Goal: Information Seeking & Learning: Check status

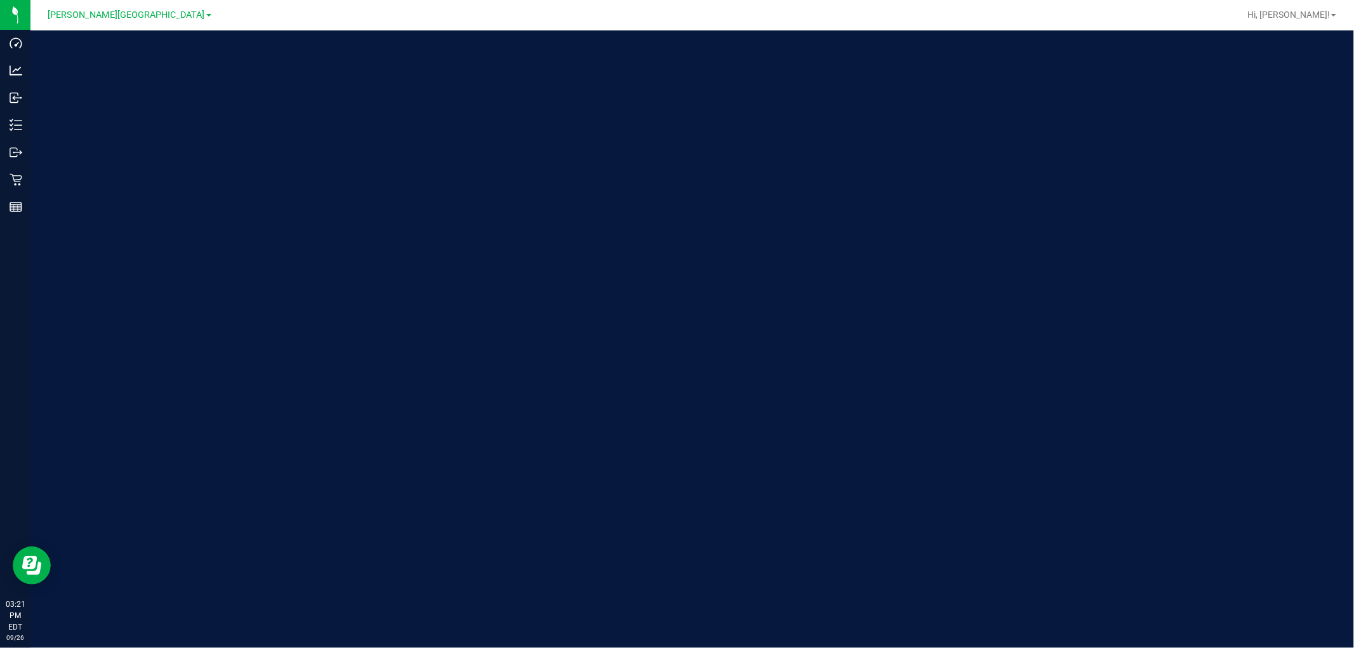
click at [122, 20] on div "[PERSON_NAME][GEOGRAPHIC_DATA]" at bounding box center [129, 14] width 163 height 15
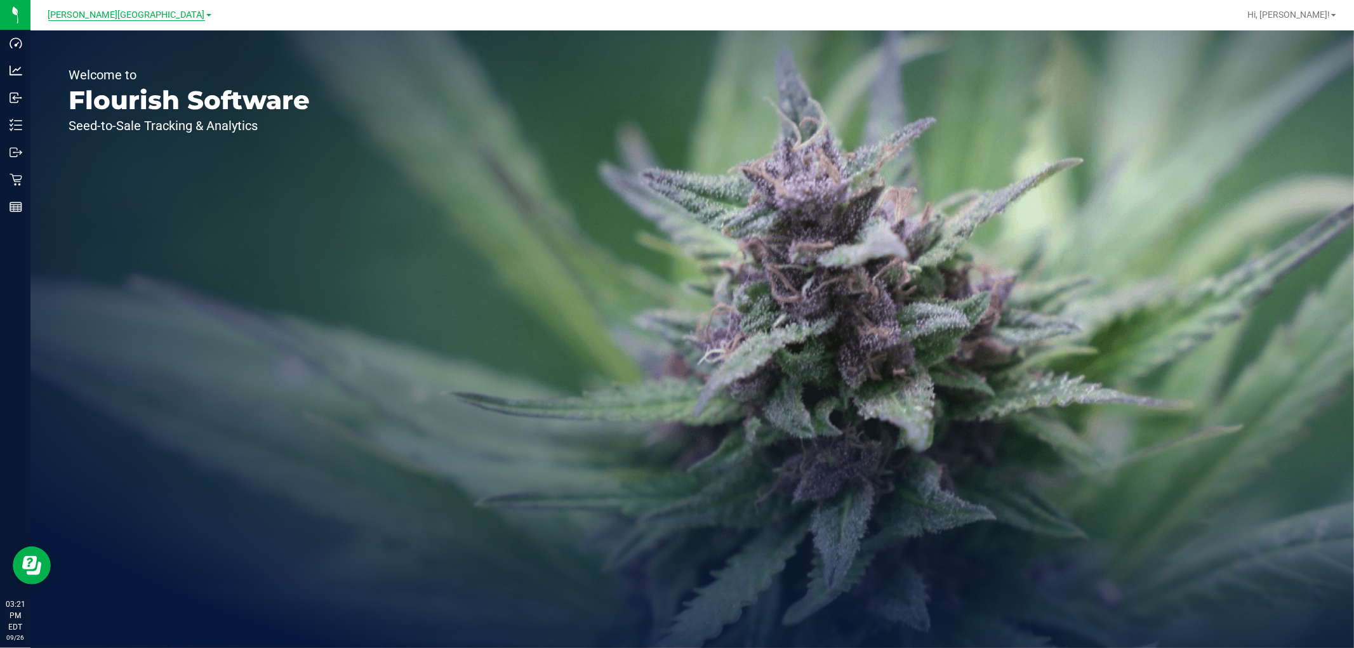
click at [133, 13] on span "[PERSON_NAME][GEOGRAPHIC_DATA]" at bounding box center [126, 15] width 157 height 11
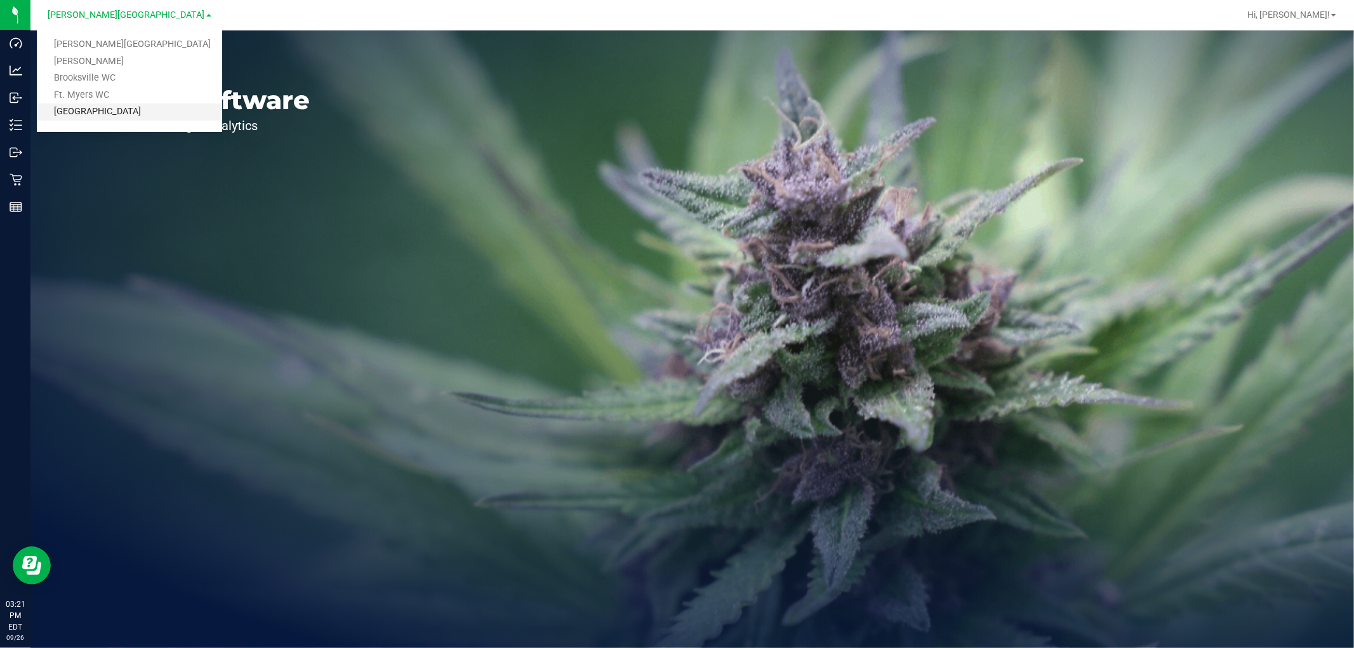
click at [112, 109] on link "[GEOGRAPHIC_DATA]" at bounding box center [129, 111] width 185 height 17
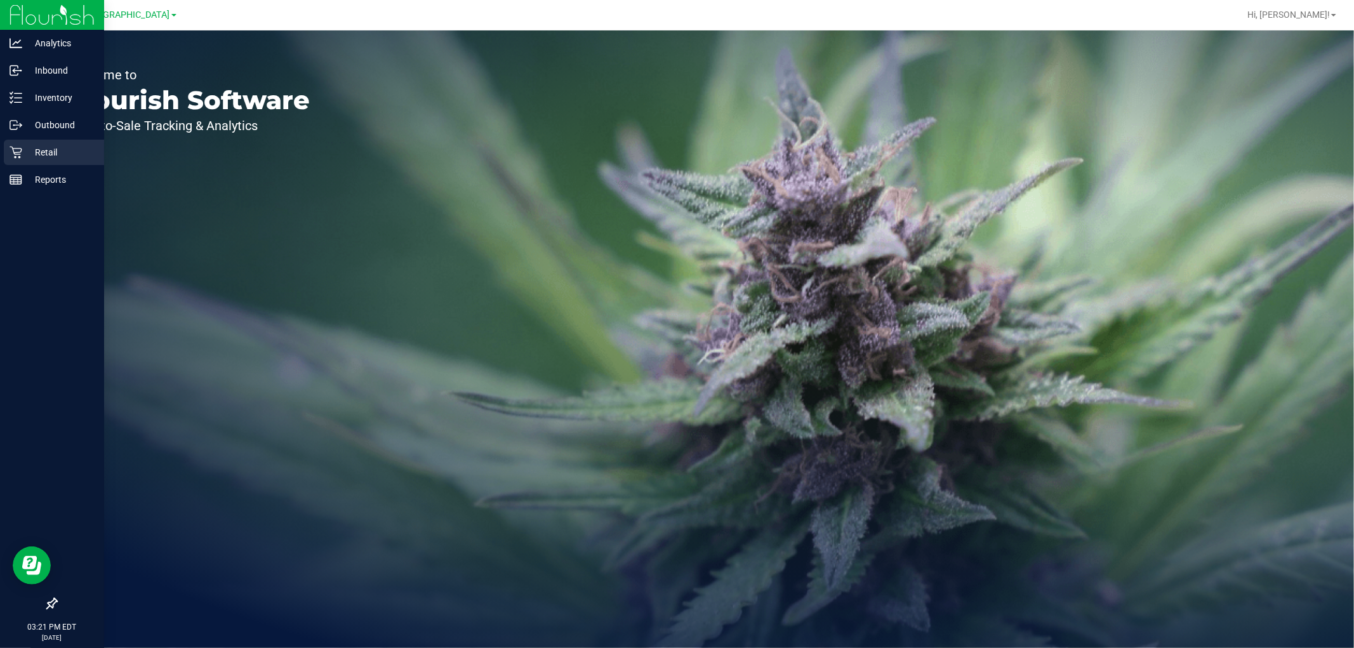
click at [17, 153] on icon at bounding box center [16, 152] width 13 height 13
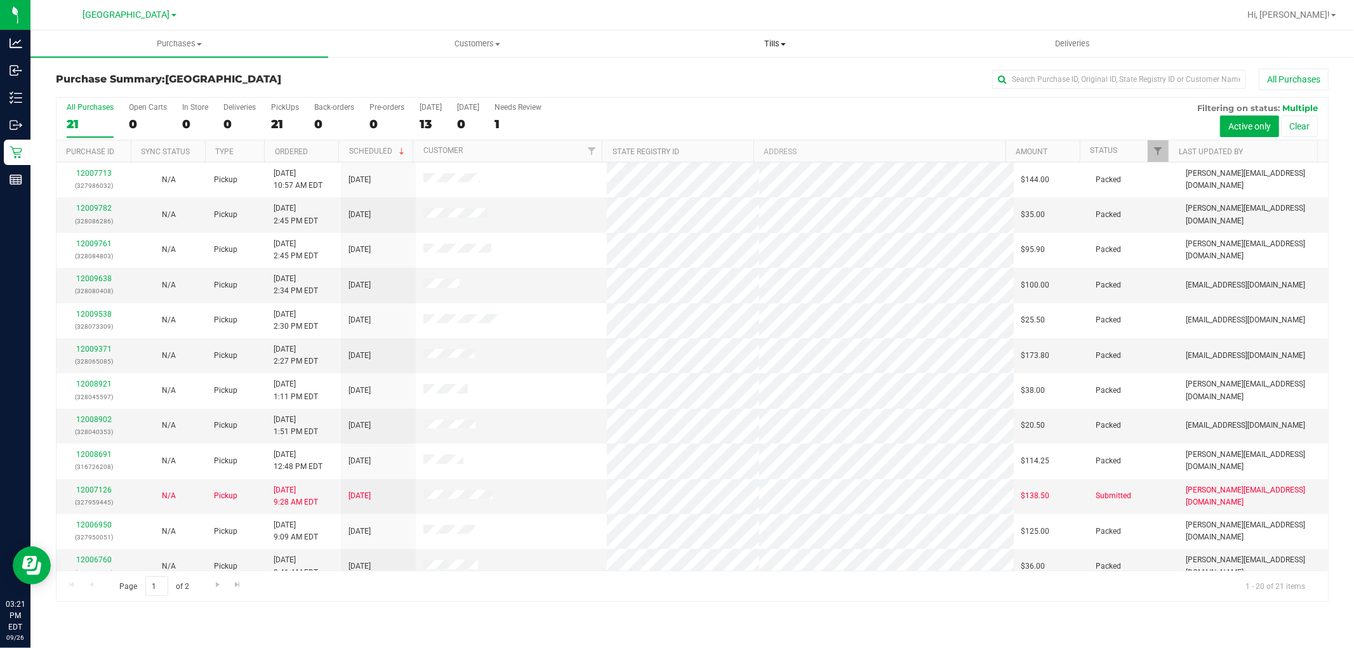
click at [771, 41] on span "Tills" at bounding box center [774, 43] width 296 height 11
click at [731, 72] on li "Manage tills" at bounding box center [775, 76] width 298 height 15
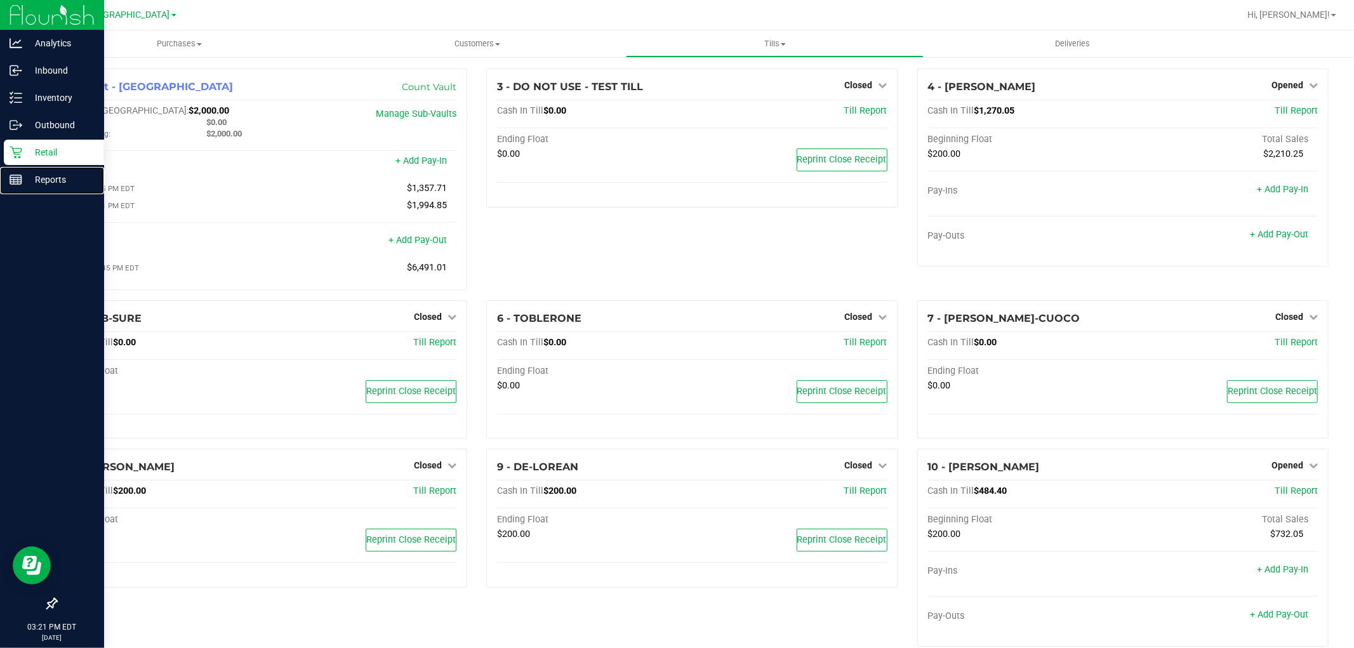
drag, startPoint x: 26, startPoint y: 179, endPoint x: 83, endPoint y: 161, distance: 60.0
click at [26, 180] on p "Reports" at bounding box center [60, 179] width 76 height 15
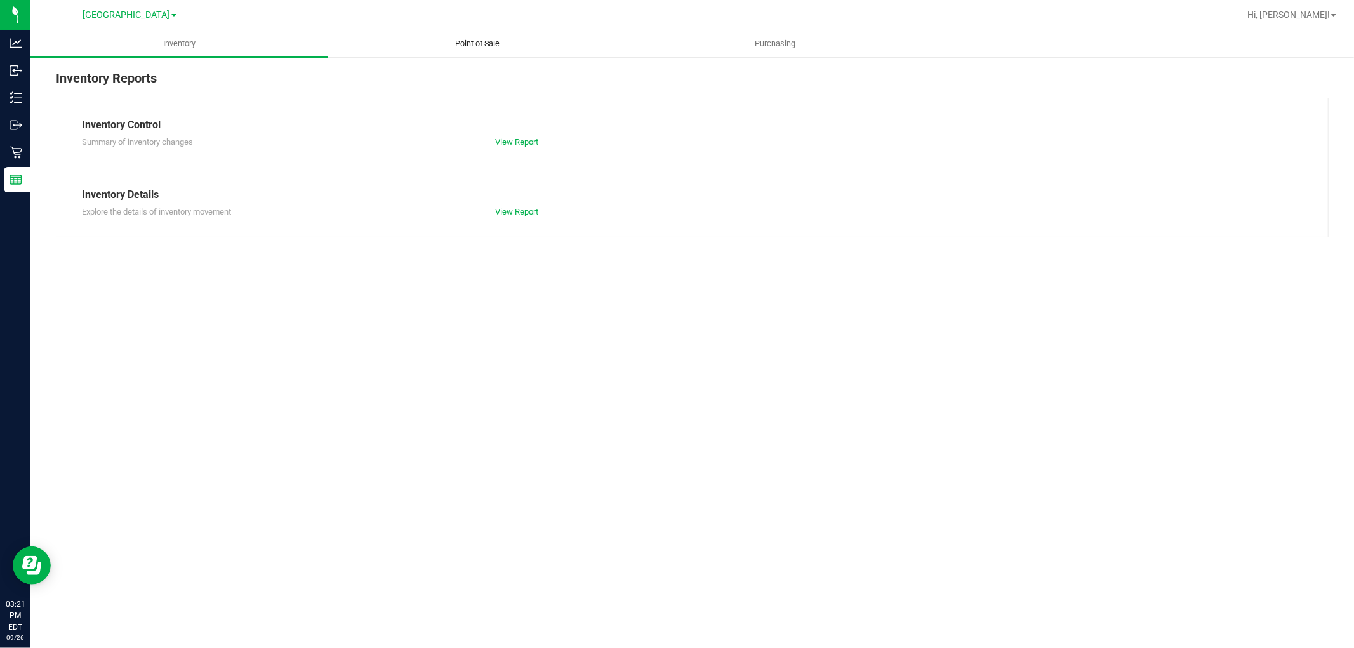
click at [476, 39] on span "Point of Sale" at bounding box center [477, 43] width 79 height 11
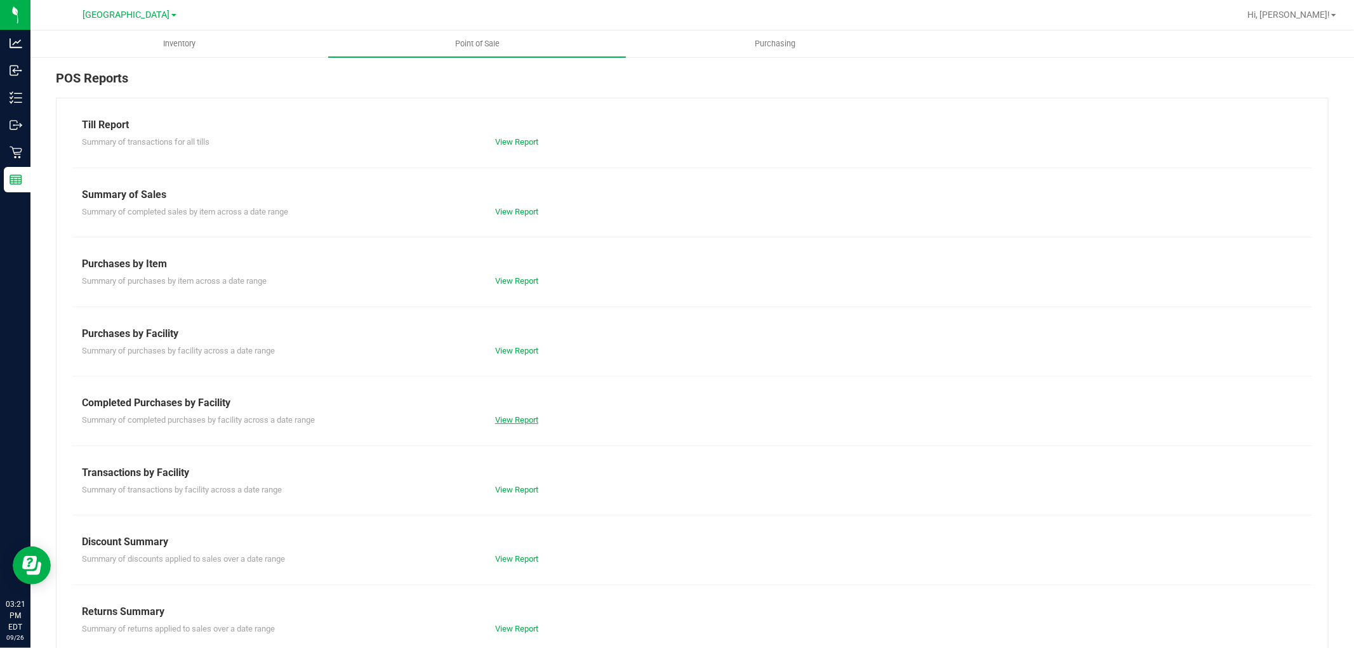
click at [512, 418] on link "View Report" at bounding box center [516, 420] width 43 height 10
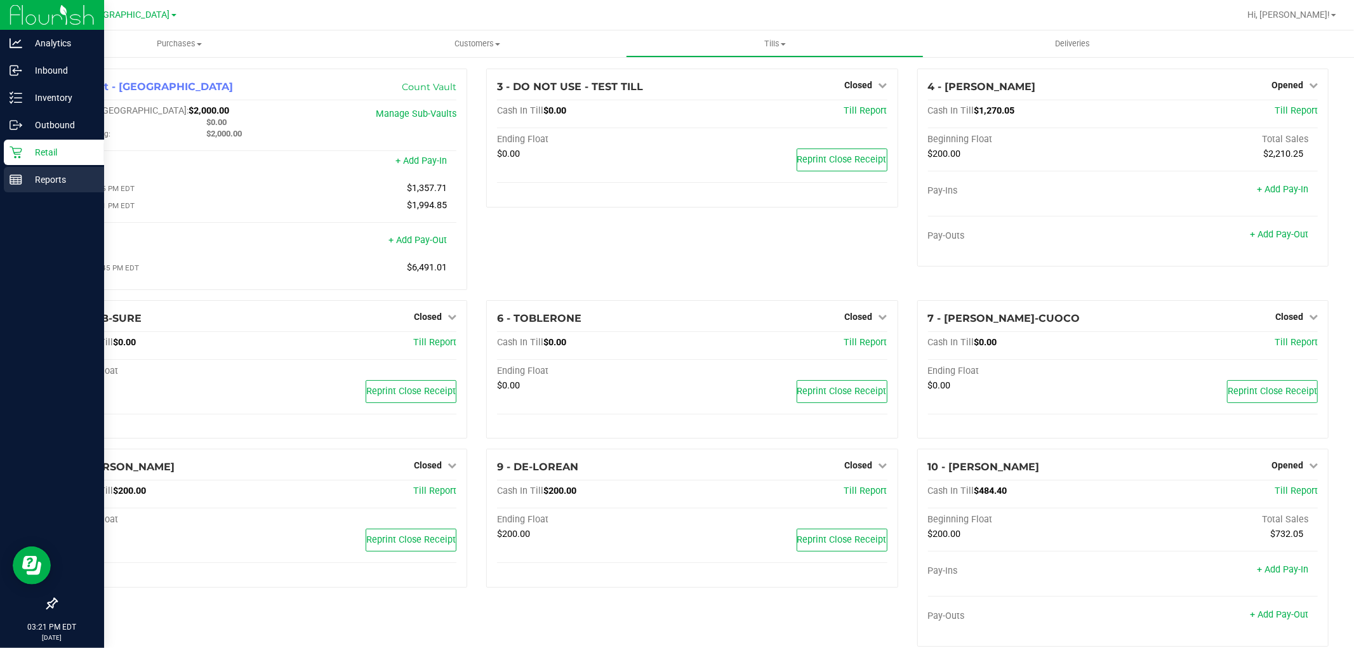
drag, startPoint x: 11, startPoint y: 182, endPoint x: 51, endPoint y: 168, distance: 42.4
click at [11, 181] on icon at bounding box center [16, 179] width 13 height 13
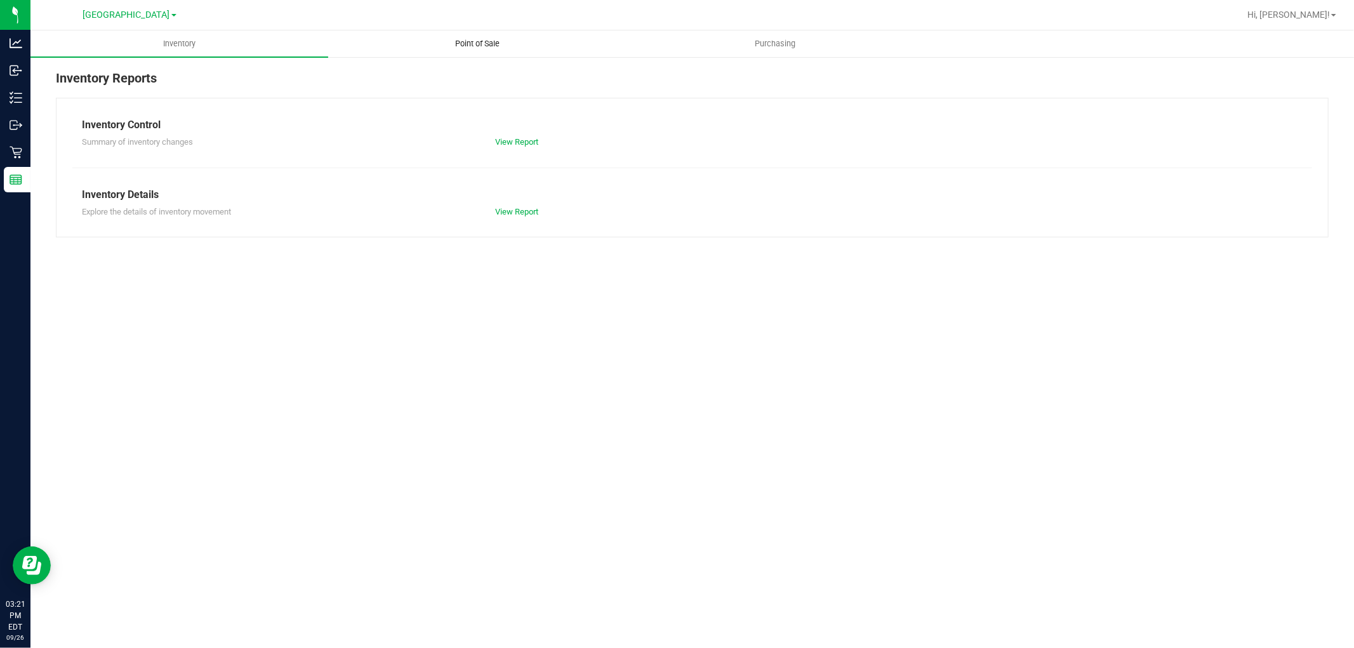
click at [458, 50] on uib-tab-heading "Point of Sale" at bounding box center [477, 43] width 296 height 25
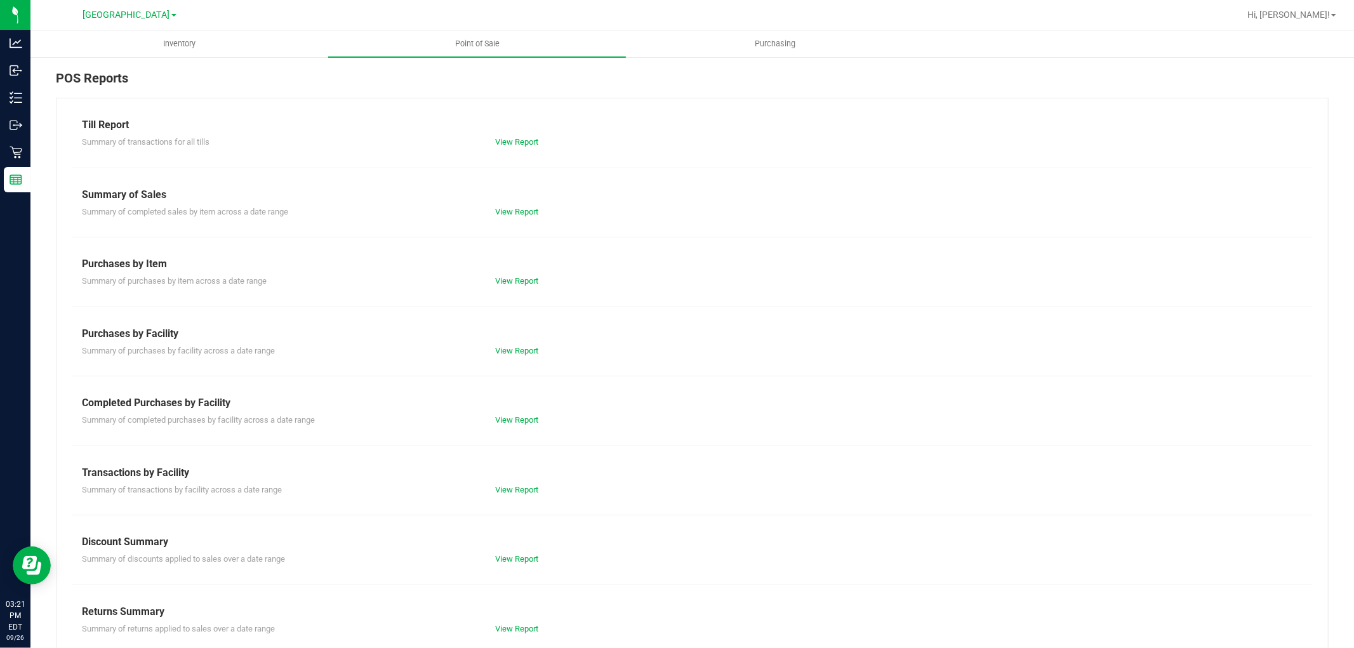
click at [512, 133] on div "Summary of transactions for all tills View Report" at bounding box center [692, 141] width 1240 height 16
click at [510, 142] on link "View Report" at bounding box center [516, 142] width 43 height 10
